Goal: Task Accomplishment & Management: Manage account settings

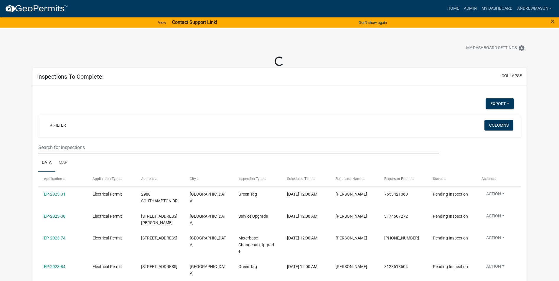
select select "3: 100"
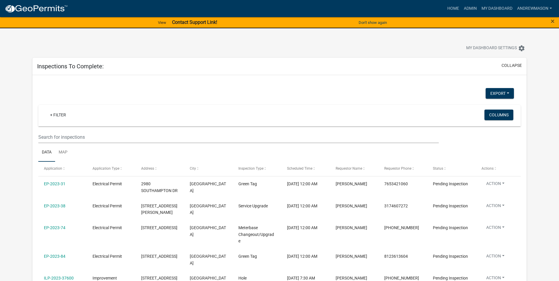
click at [62, 115] on link "+ Filter" at bounding box center [57, 115] width 25 height 11
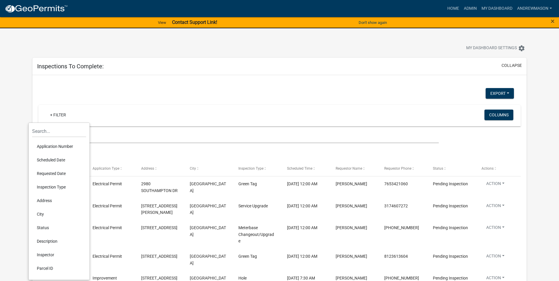
click at [58, 161] on li "Scheduled Date" at bounding box center [59, 160] width 54 height 14
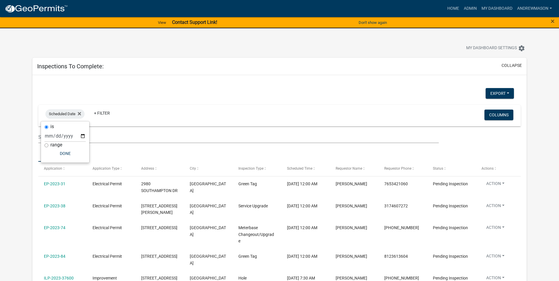
click at [45, 145] on input "range" at bounding box center [47, 146] width 4 height 4
radio input "true"
click at [61, 143] on select "[DATE] [DATE] Current Week Previous Week Current Month Last Month Current Calen…" at bounding box center [84, 142] width 59 height 12
select select "this_1_days"
click at [55, 136] on select "[DATE] [DATE] Current Week Previous Week Current Month Last Month Current Calen…" at bounding box center [84, 142] width 59 height 12
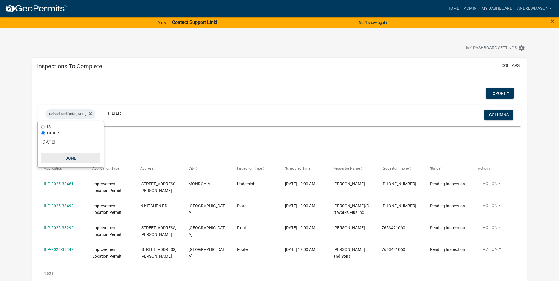
click at [73, 158] on button "Done" at bounding box center [70, 158] width 59 height 11
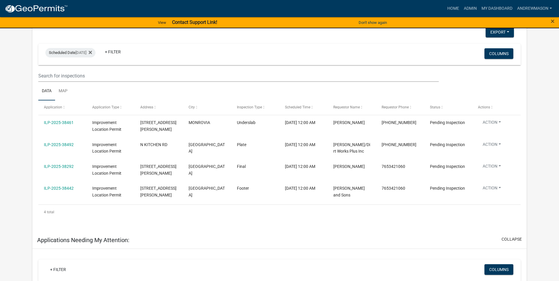
scroll to position [59, 0]
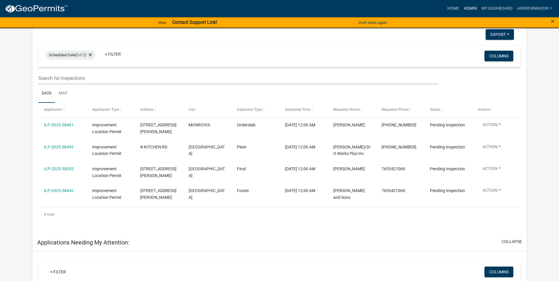
click at [469, 4] on link "Admin" at bounding box center [471, 8] width 18 height 11
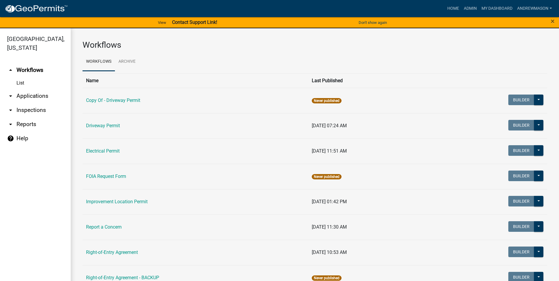
click at [40, 96] on link "arrow_drop_down Applications" at bounding box center [35, 96] width 71 height 14
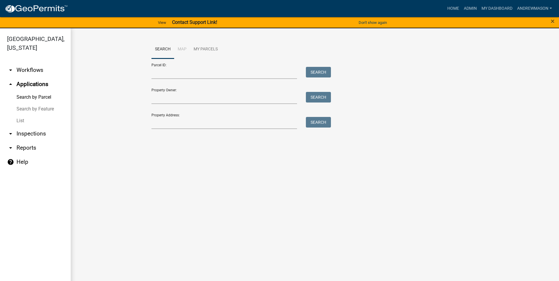
click at [23, 122] on link "List" at bounding box center [35, 121] width 71 height 12
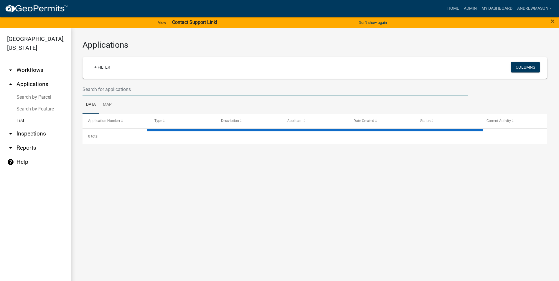
click at [112, 88] on input "text" at bounding box center [276, 89] width 386 height 12
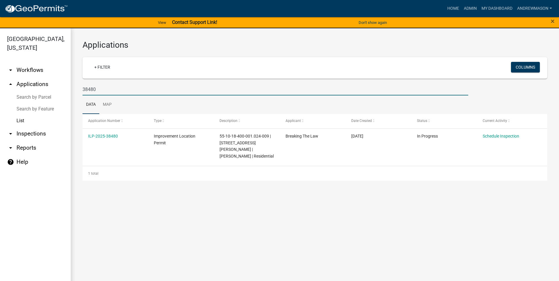
type input "38480"
click at [109, 135] on link "ILP-2025-38480" at bounding box center [103, 136] width 30 height 5
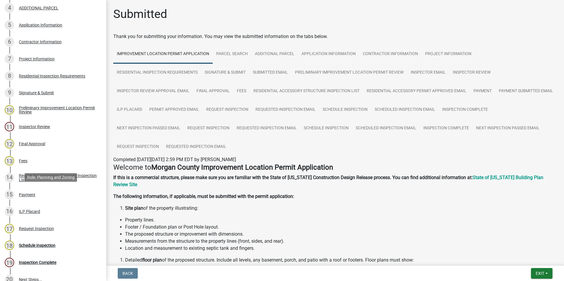
scroll to position [227, 0]
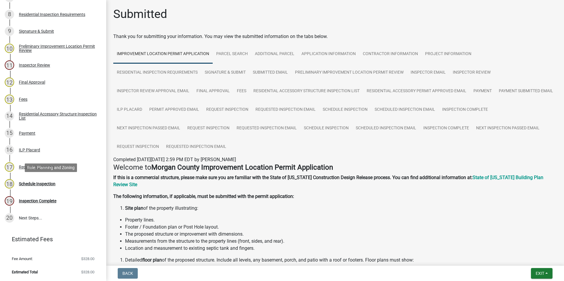
click at [36, 183] on div "Schedule Inspection" at bounding box center [37, 184] width 37 height 4
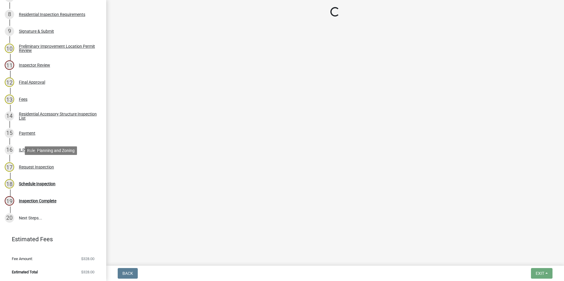
select select "47d75678-cf87-418f-879d-88d5340f2bcb"
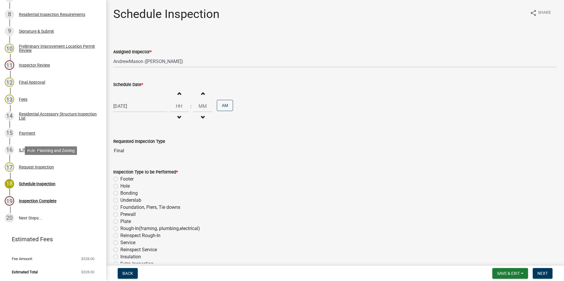
click at [23, 166] on div "Request Inspection" at bounding box center [36, 167] width 35 height 4
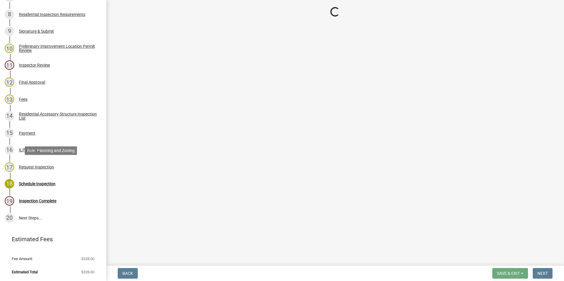
select select "c1069762-7260-45a2-b327-2fba892271d4"
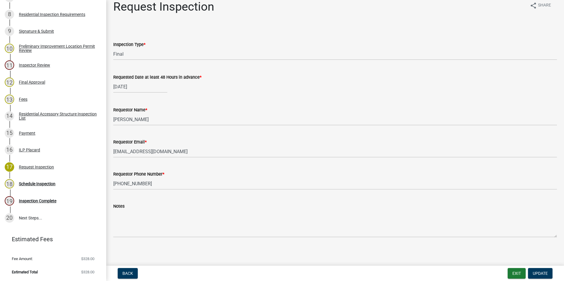
scroll to position [9, 0]
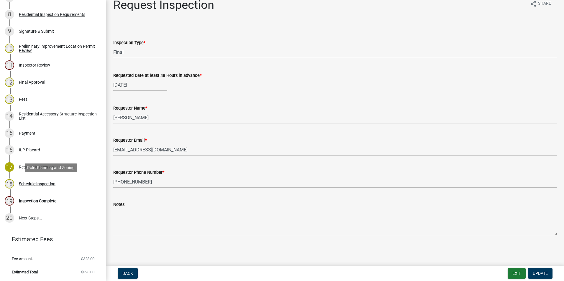
click at [38, 183] on div "Schedule Inspection" at bounding box center [37, 184] width 37 height 4
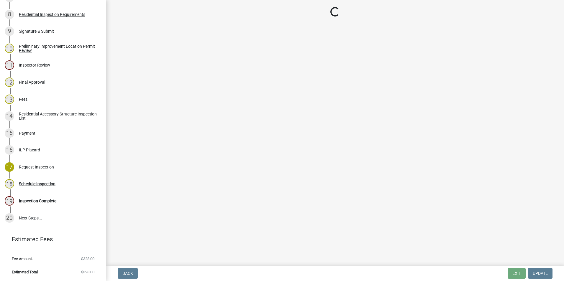
select select "47d75678-cf87-418f-879d-88d5340f2bcb"
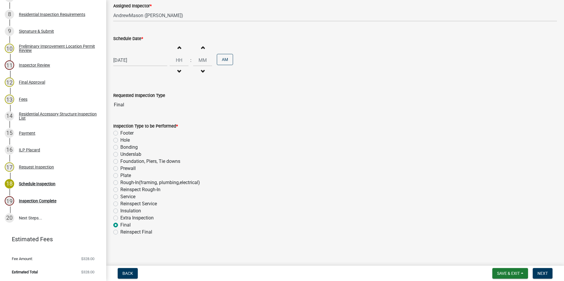
scroll to position [47, 0]
click at [543, 274] on span "Next" at bounding box center [542, 273] width 10 height 5
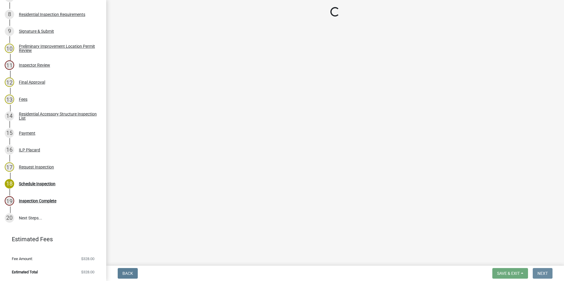
scroll to position [0, 0]
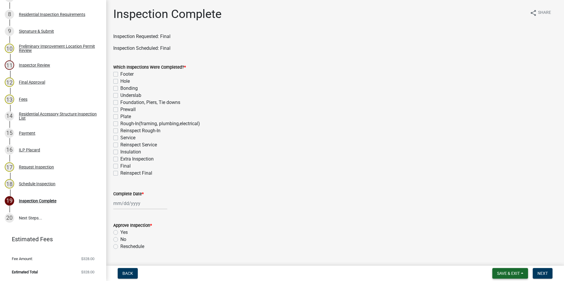
click at [508, 272] on span "Save & Exit" at bounding box center [508, 273] width 23 height 5
click at [502, 258] on button "Save & Exit" at bounding box center [504, 258] width 47 height 14
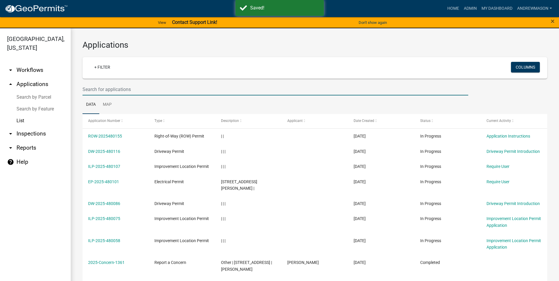
click at [126, 89] on input "text" at bounding box center [276, 89] width 386 height 12
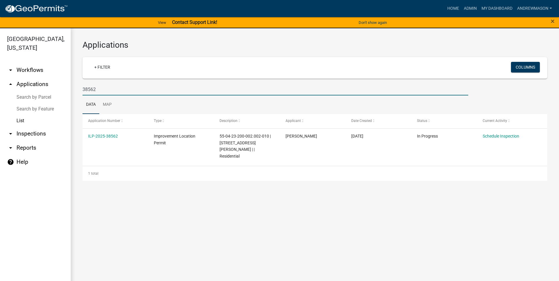
type input "38562"
click at [107, 136] on link "ILP-2025-38562" at bounding box center [103, 136] width 30 height 5
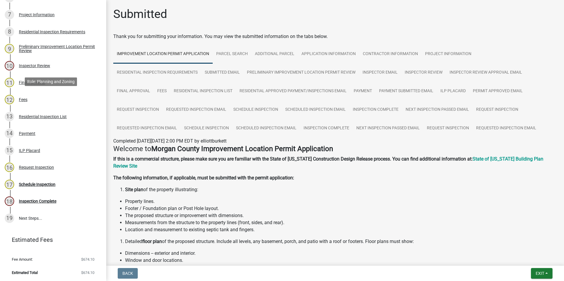
scroll to position [210, 0]
click at [33, 168] on div "Request Inspection" at bounding box center [36, 167] width 35 height 4
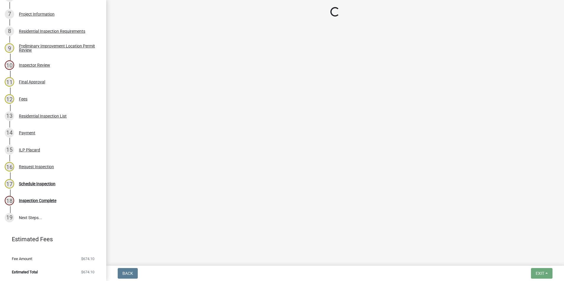
select select "46e4ea2b-1f29-4400-9983-a345a707b697"
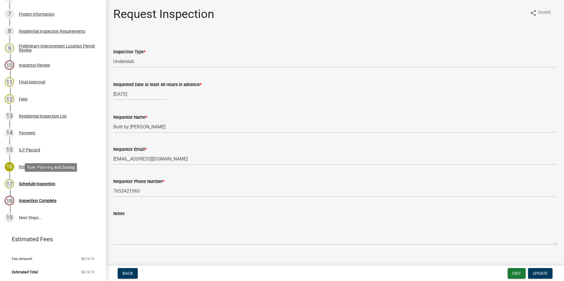
click at [37, 183] on div "Schedule Inspection" at bounding box center [37, 184] width 37 height 4
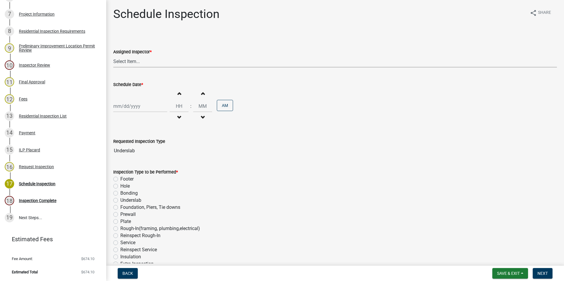
click at [139, 62] on select "Select Item... [PERSON_NAME] ([PERSON_NAME]) AndrewMason ([PERSON_NAME])" at bounding box center [334, 61] width 443 height 12
select select "47d75678-cf87-418f-879d-88d5340f2bcb"
click at [113, 55] on select "Select Item... [PERSON_NAME] ([PERSON_NAME]) AndrewMason ([PERSON_NAME])" at bounding box center [334, 61] width 443 height 12
click at [138, 106] on div at bounding box center [140, 106] width 54 height 12
select select "9"
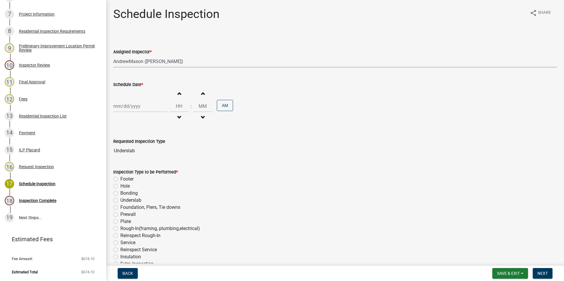
select select "2025"
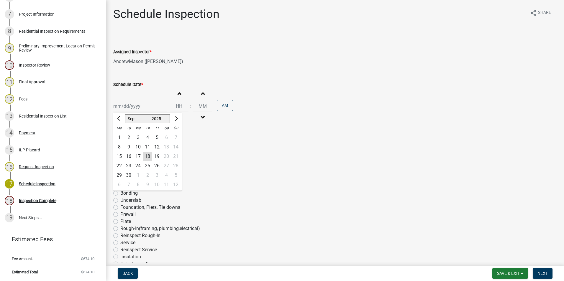
click at [149, 156] on div "18" at bounding box center [147, 156] width 9 height 9
type input "[DATE]"
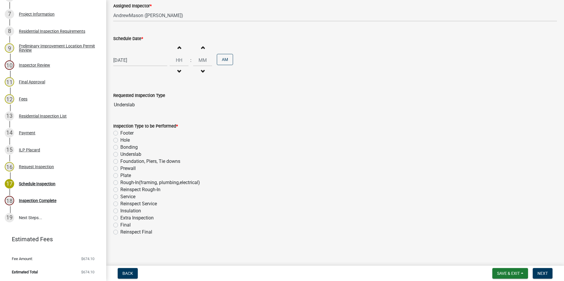
scroll to position [47, 0]
click at [120, 154] on label "Underslab" at bounding box center [130, 153] width 21 height 7
click at [120, 154] on input "Underslab" at bounding box center [122, 152] width 4 height 4
radio input "true"
click at [538, 271] on span "Next" at bounding box center [542, 273] width 10 height 5
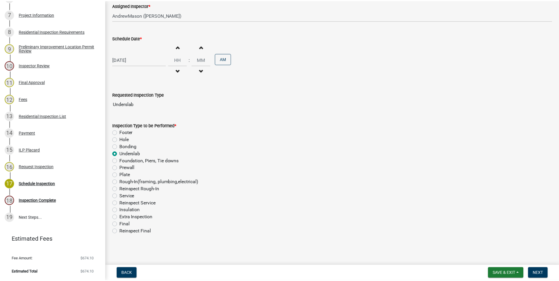
scroll to position [0, 0]
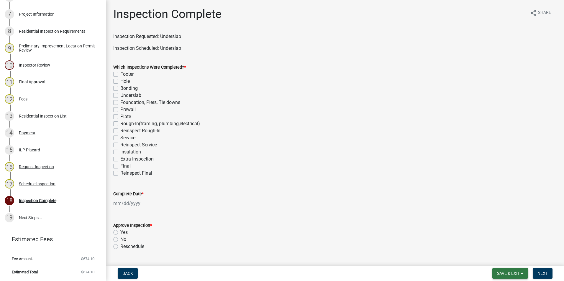
click at [506, 271] on span "Save & Exit" at bounding box center [508, 273] width 23 height 5
click at [502, 257] on button "Save & Exit" at bounding box center [504, 258] width 47 height 14
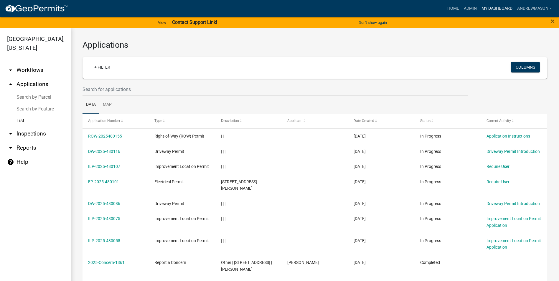
click at [490, 8] on link "My Dashboard" at bounding box center [497, 8] width 36 height 11
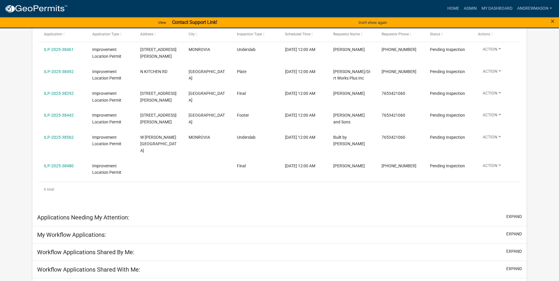
scroll to position [147, 0]
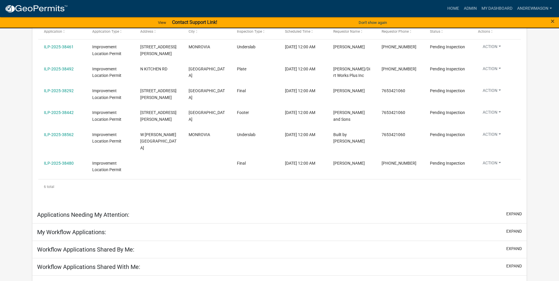
select select "3: 100"
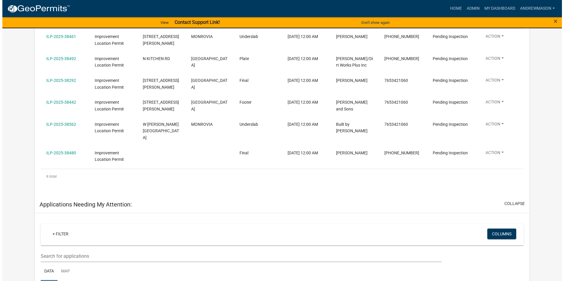
scroll to position [137, 0]
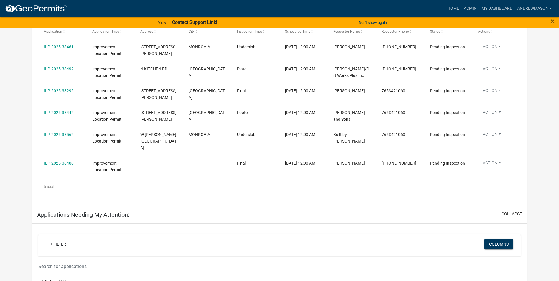
click at [180, 21] on strong "Contact Support Link!" at bounding box center [194, 22] width 45 height 6
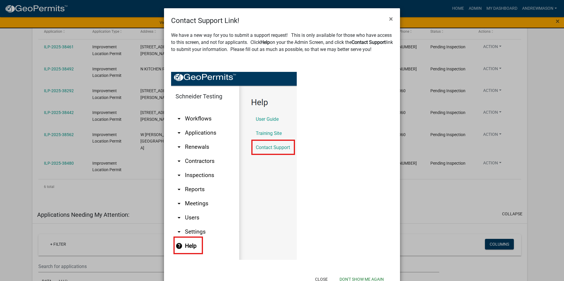
scroll to position [21, 0]
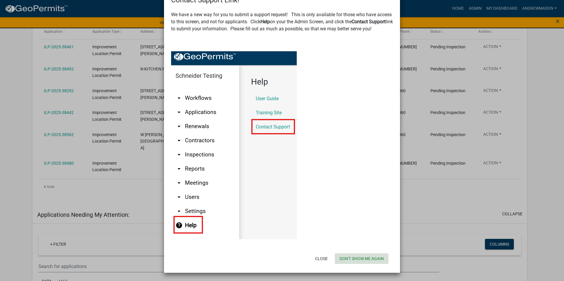
click at [372, 259] on button "Don't show me again" at bounding box center [362, 259] width 54 height 11
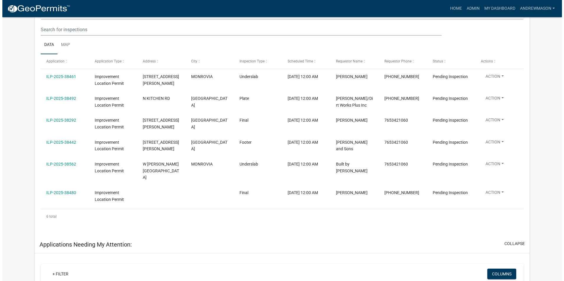
scroll to position [0, 0]
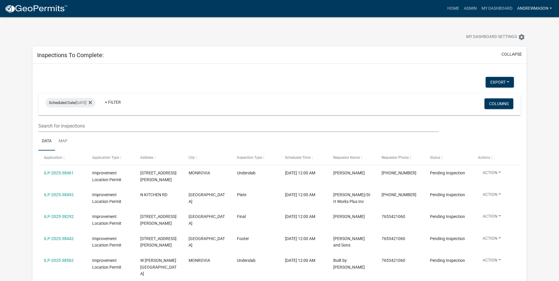
click at [533, 8] on link "AndrewMason" at bounding box center [535, 8] width 40 height 11
click at [446, 27] on div "My Dashboard Settings settings" at bounding box center [279, 30] width 503 height 27
click at [471, 10] on link "Admin" at bounding box center [471, 8] width 18 height 11
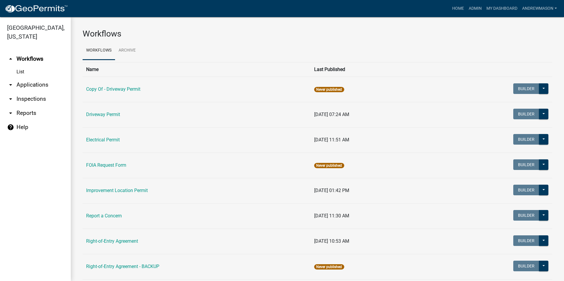
click at [40, 84] on link "arrow_drop_down Applications" at bounding box center [35, 85] width 71 height 14
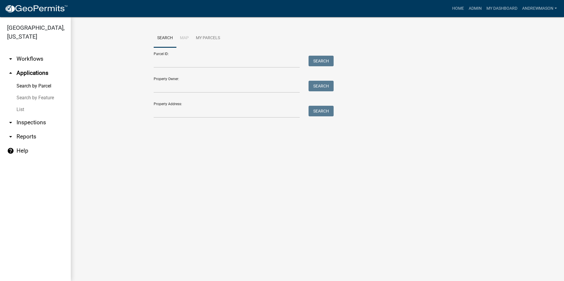
click at [24, 111] on link "List" at bounding box center [35, 110] width 71 height 12
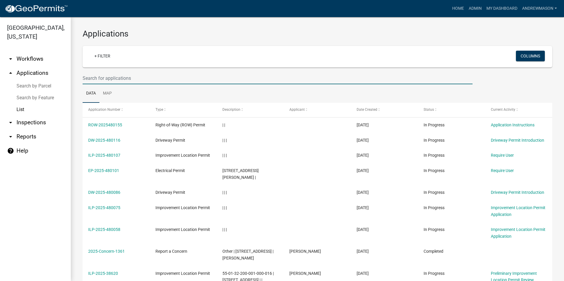
click at [87, 77] on input "text" at bounding box center [278, 78] width 390 height 12
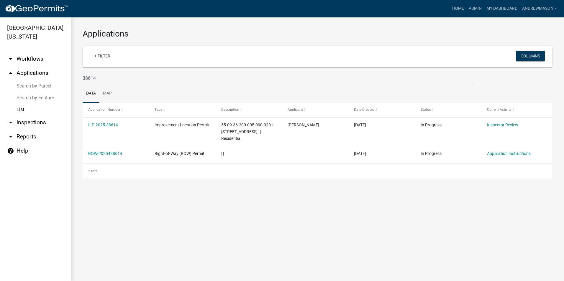
type input "38614"
click at [112, 125] on link "ILP-2025-38614" at bounding box center [103, 125] width 30 height 5
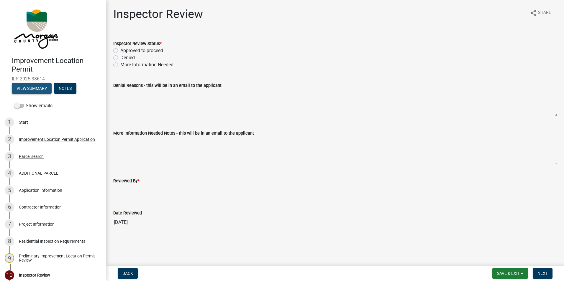
click at [34, 86] on button "View Summary" at bounding box center [32, 88] width 40 height 11
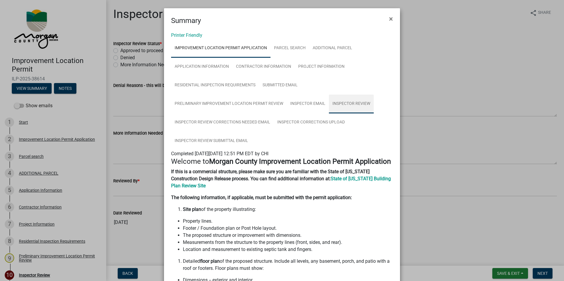
click at [341, 103] on link "Inspector Review" at bounding box center [351, 104] width 45 height 19
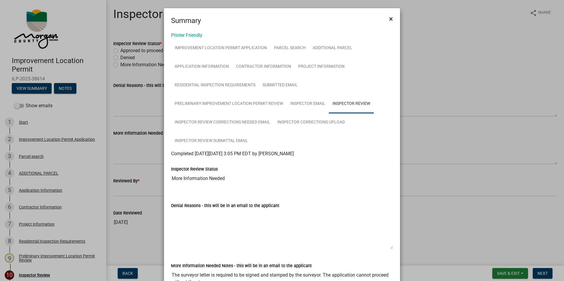
click at [389, 19] on span "×" at bounding box center [391, 19] width 4 height 8
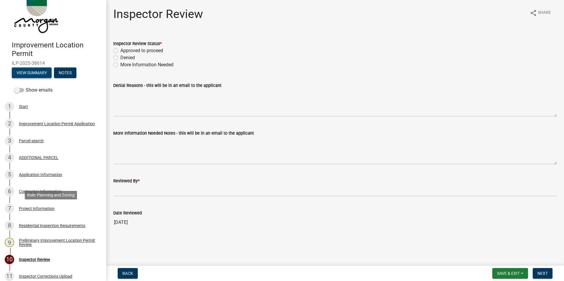
scroll to position [59, 0]
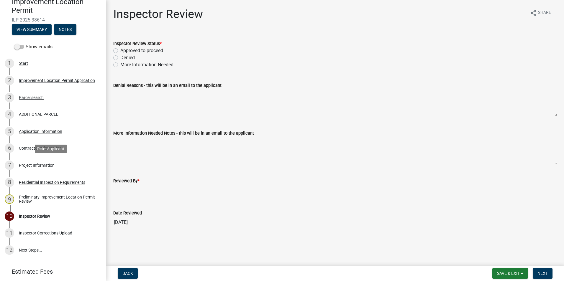
click at [37, 165] on div "Project Information" at bounding box center [37, 165] width 36 height 4
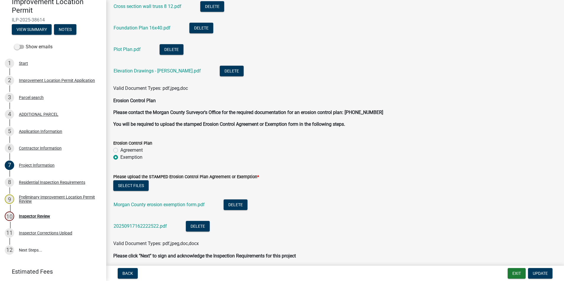
scroll to position [1440, 0]
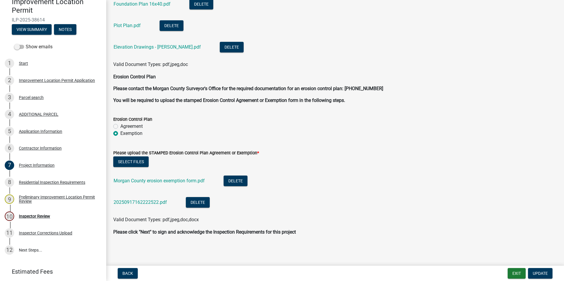
click at [154, 203] on link "20250917162222522.pdf" at bounding box center [140, 203] width 53 height 6
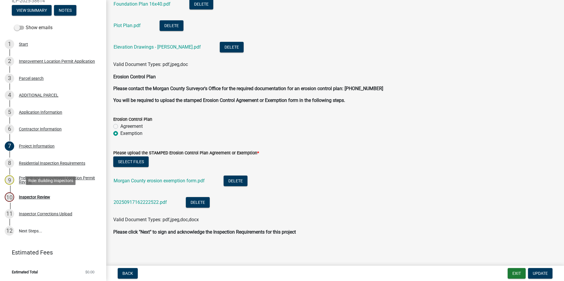
click at [41, 195] on div "Inspector Review" at bounding box center [34, 197] width 31 height 4
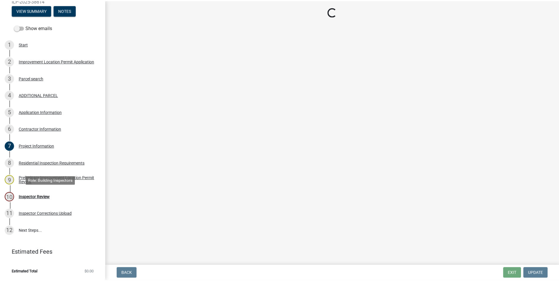
scroll to position [0, 0]
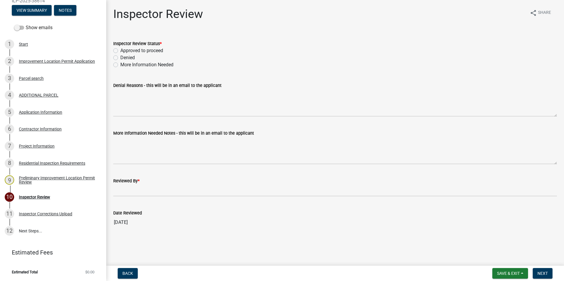
click at [120, 50] on label "Approved to proceed" at bounding box center [141, 50] width 43 height 7
click at [120, 50] on input "Approved to proceed" at bounding box center [122, 49] width 4 height 4
radio input "true"
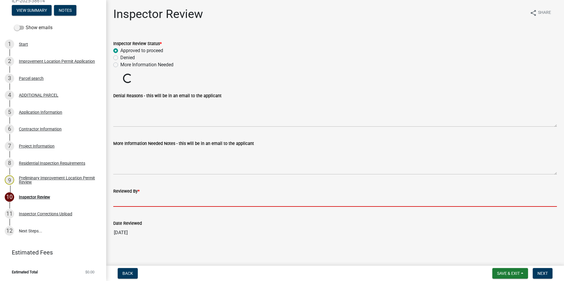
click at [134, 199] on input "Reviewed By *" at bounding box center [334, 201] width 443 height 12
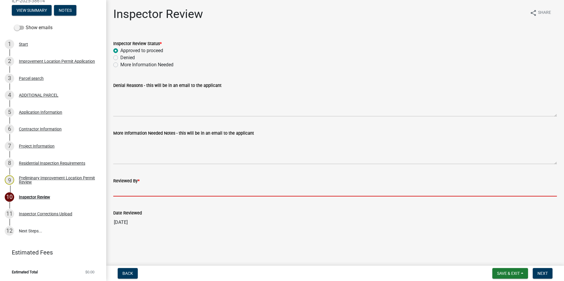
type input "AFM"
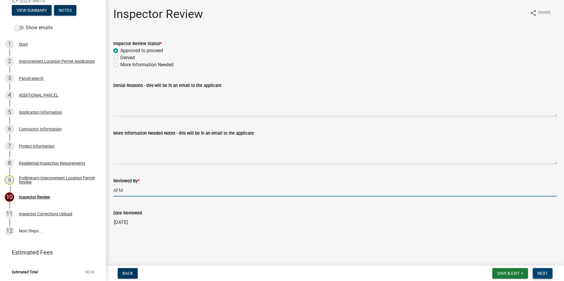
click at [541, 269] on button "Next" at bounding box center [542, 273] width 20 height 11
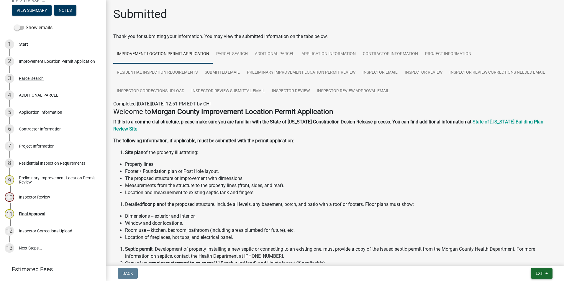
click at [540, 273] on span "Exit" at bounding box center [539, 273] width 9 height 5
click at [532, 256] on button "Save & Exit" at bounding box center [528, 258] width 47 height 14
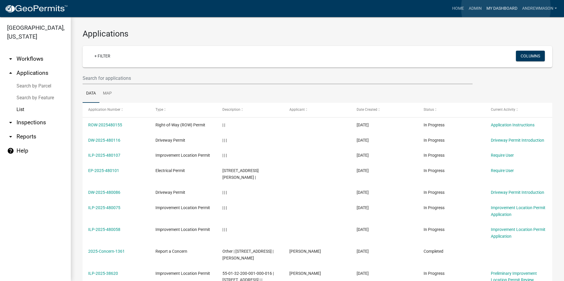
click at [506, 8] on link "My Dashboard" at bounding box center [502, 8] width 36 height 11
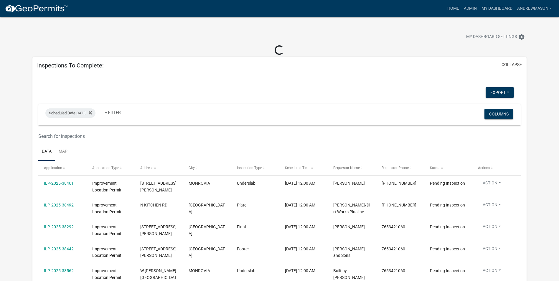
select select "3: 100"
